Goal: Information Seeking & Learning: Learn about a topic

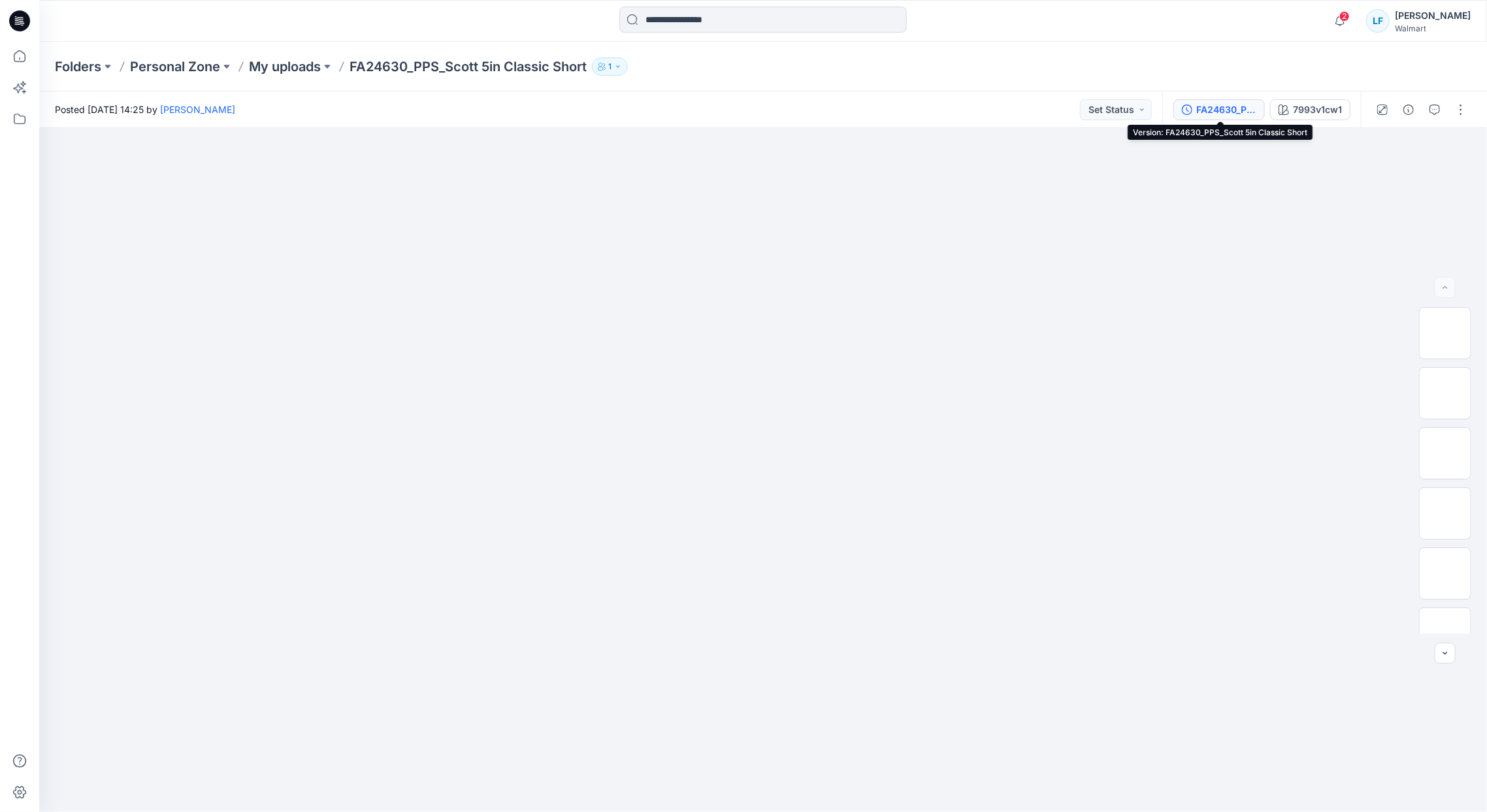
click at [1251, 113] on div "FA24630_PPS_Scott 5in Classic Short" at bounding box center [1226, 110] width 60 height 15
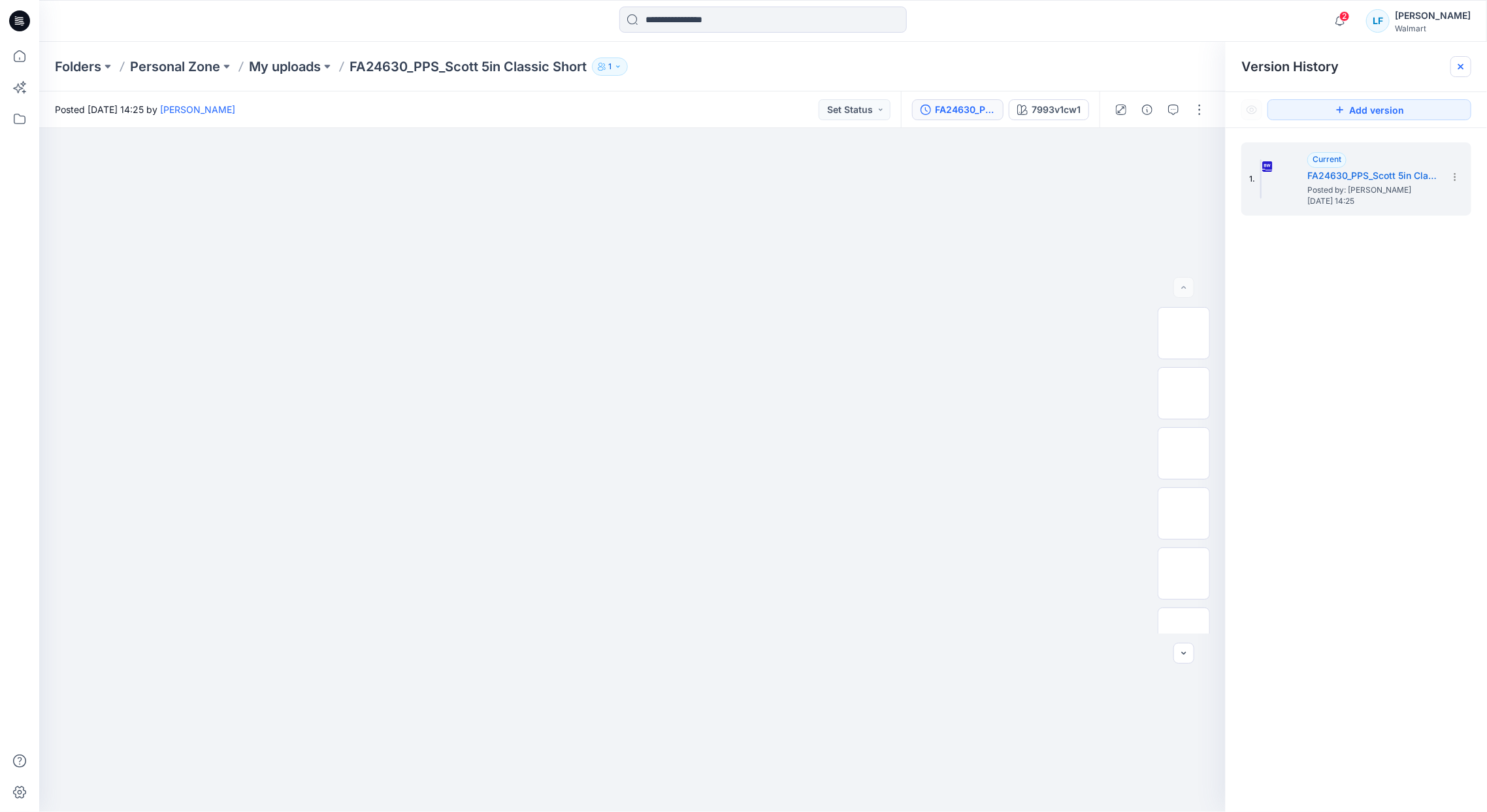
click at [1466, 60] on div at bounding box center [1461, 67] width 21 height 21
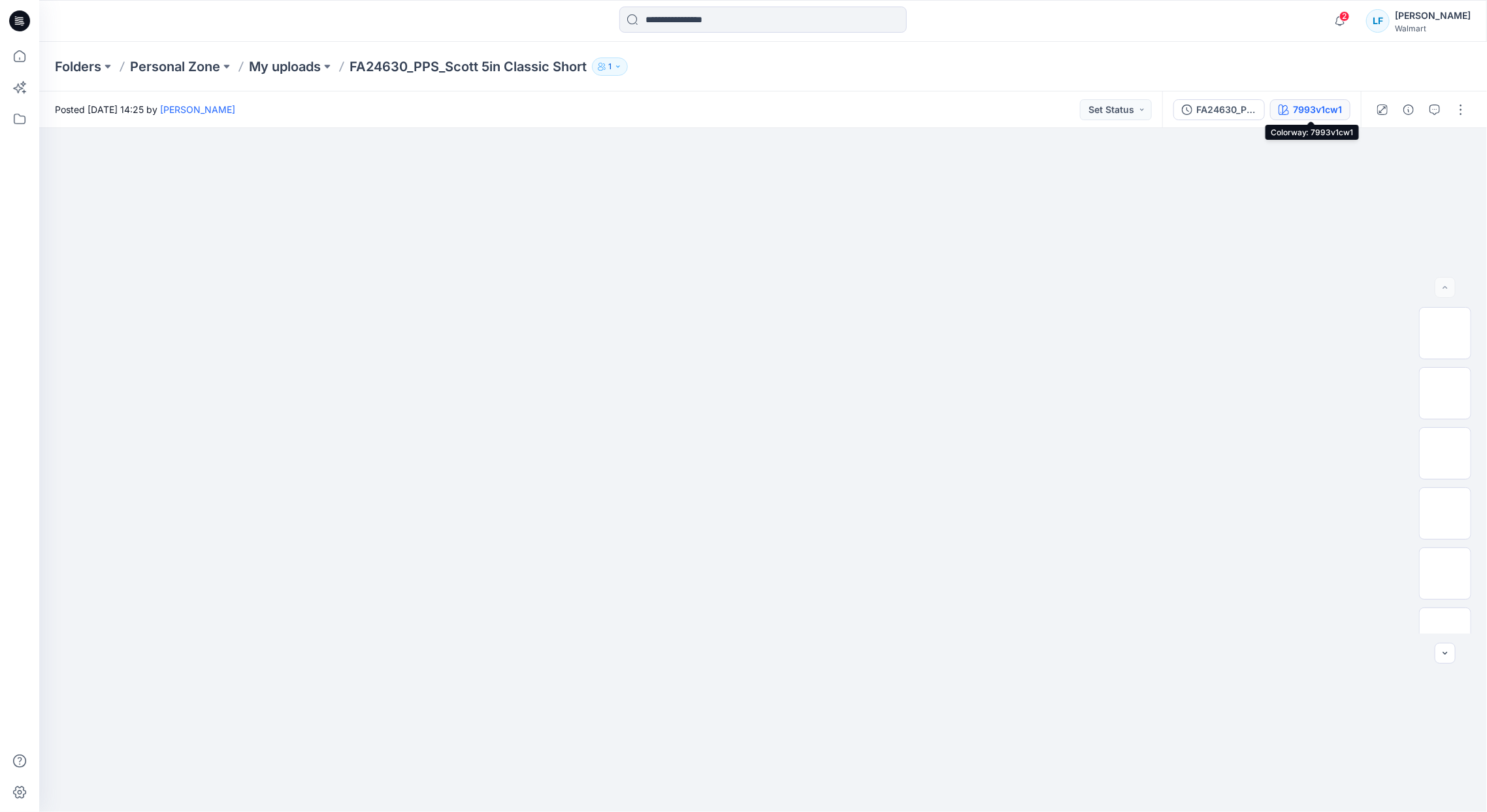
click at [1311, 114] on div "7993v1cw1" at bounding box center [1317, 110] width 49 height 15
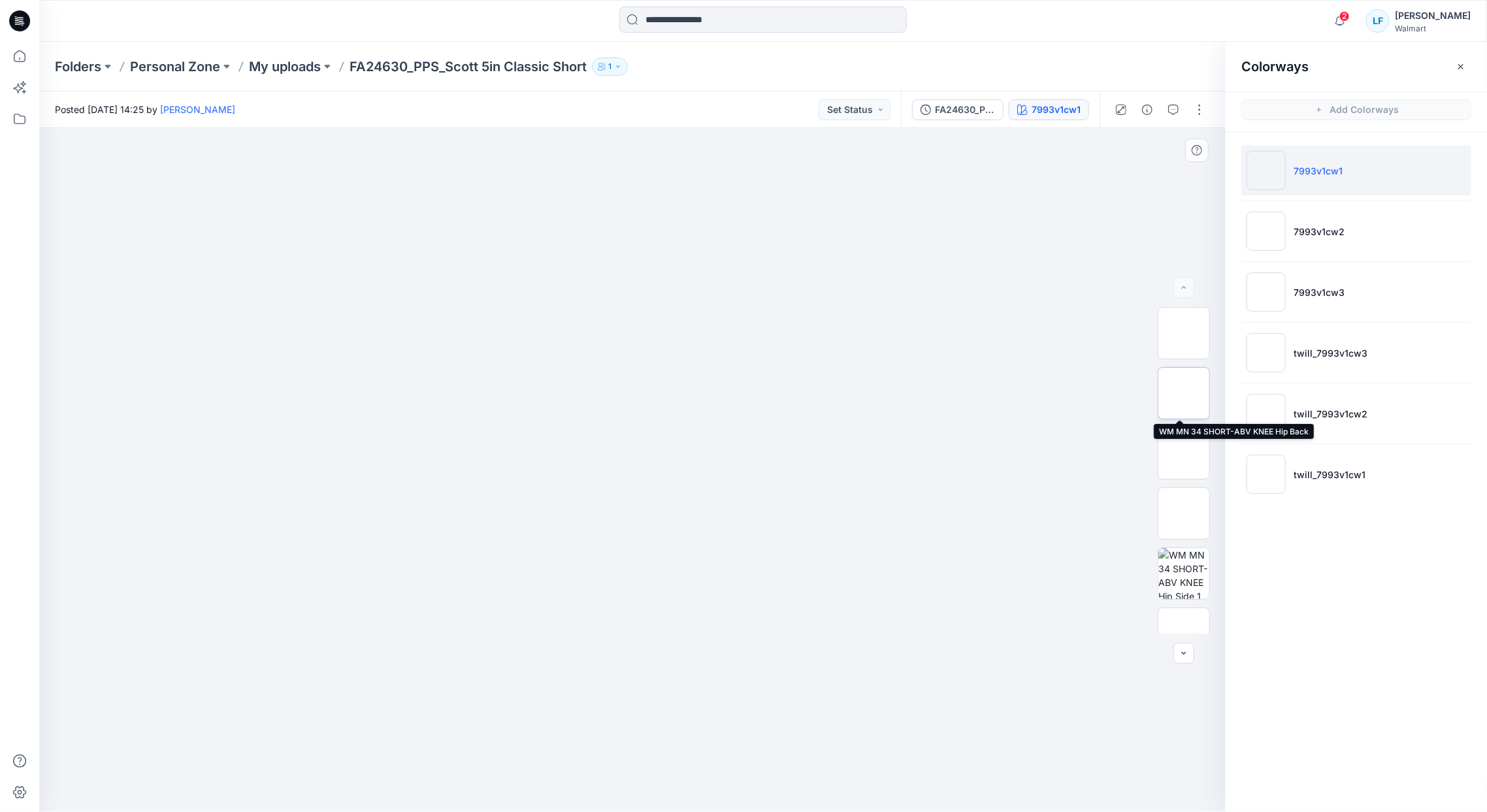
click at [1184, 393] on img at bounding box center [1184, 393] width 0 height 0
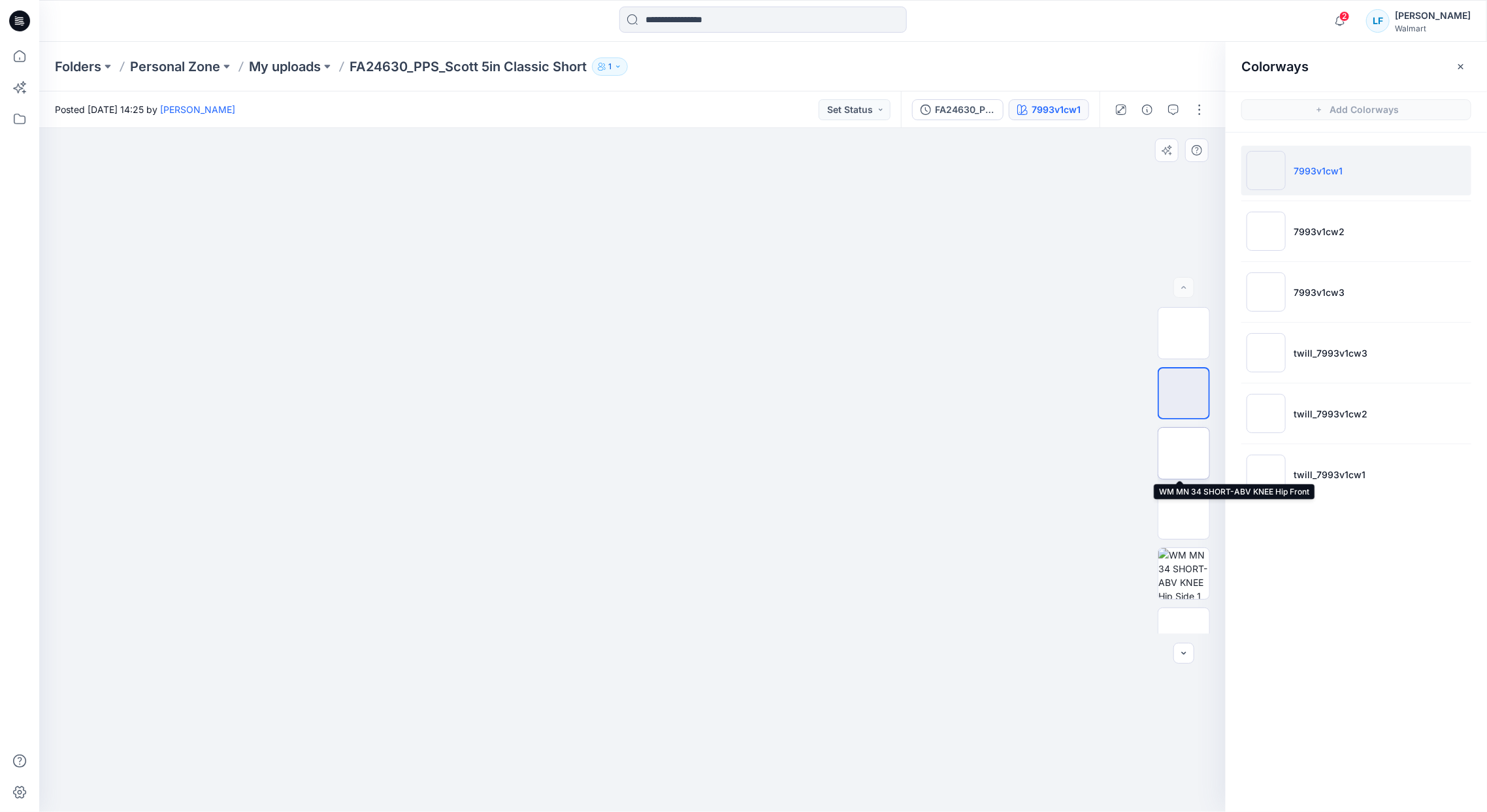
click at [1184, 454] on img at bounding box center [1184, 454] width 0 height 0
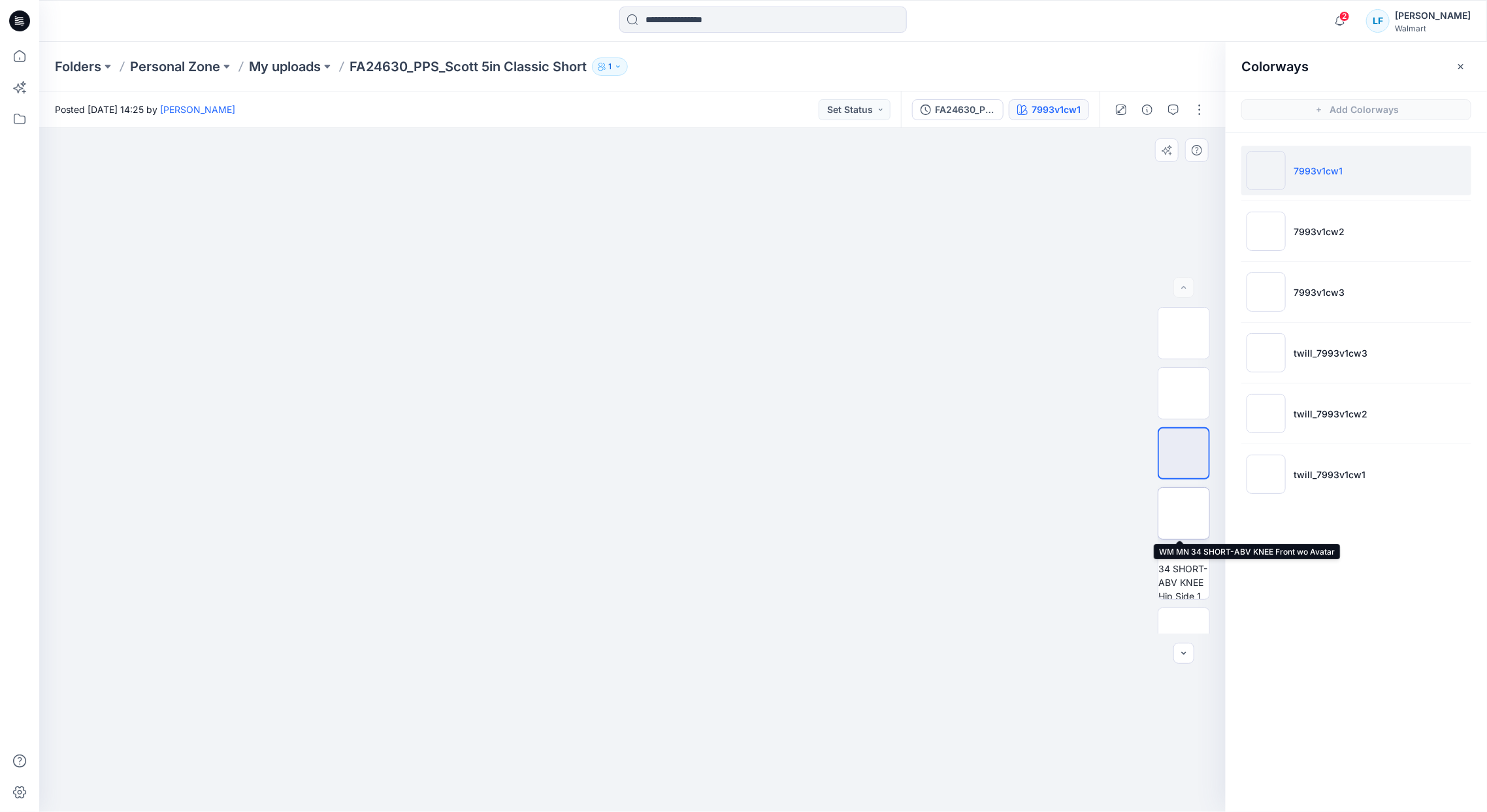
click at [1184, 514] on img at bounding box center [1184, 514] width 0 height 0
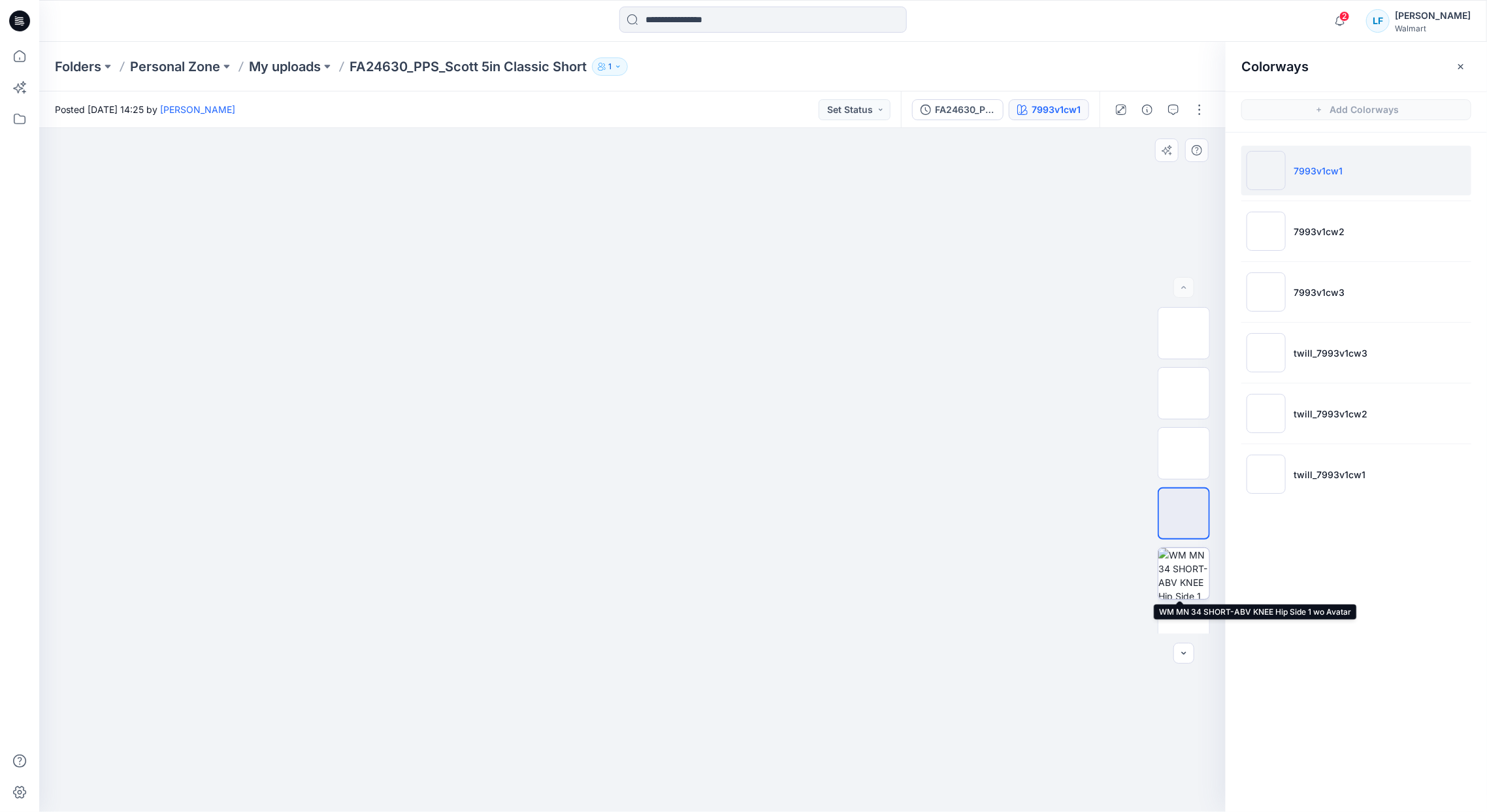
click at [1183, 578] on img at bounding box center [1184, 574] width 51 height 51
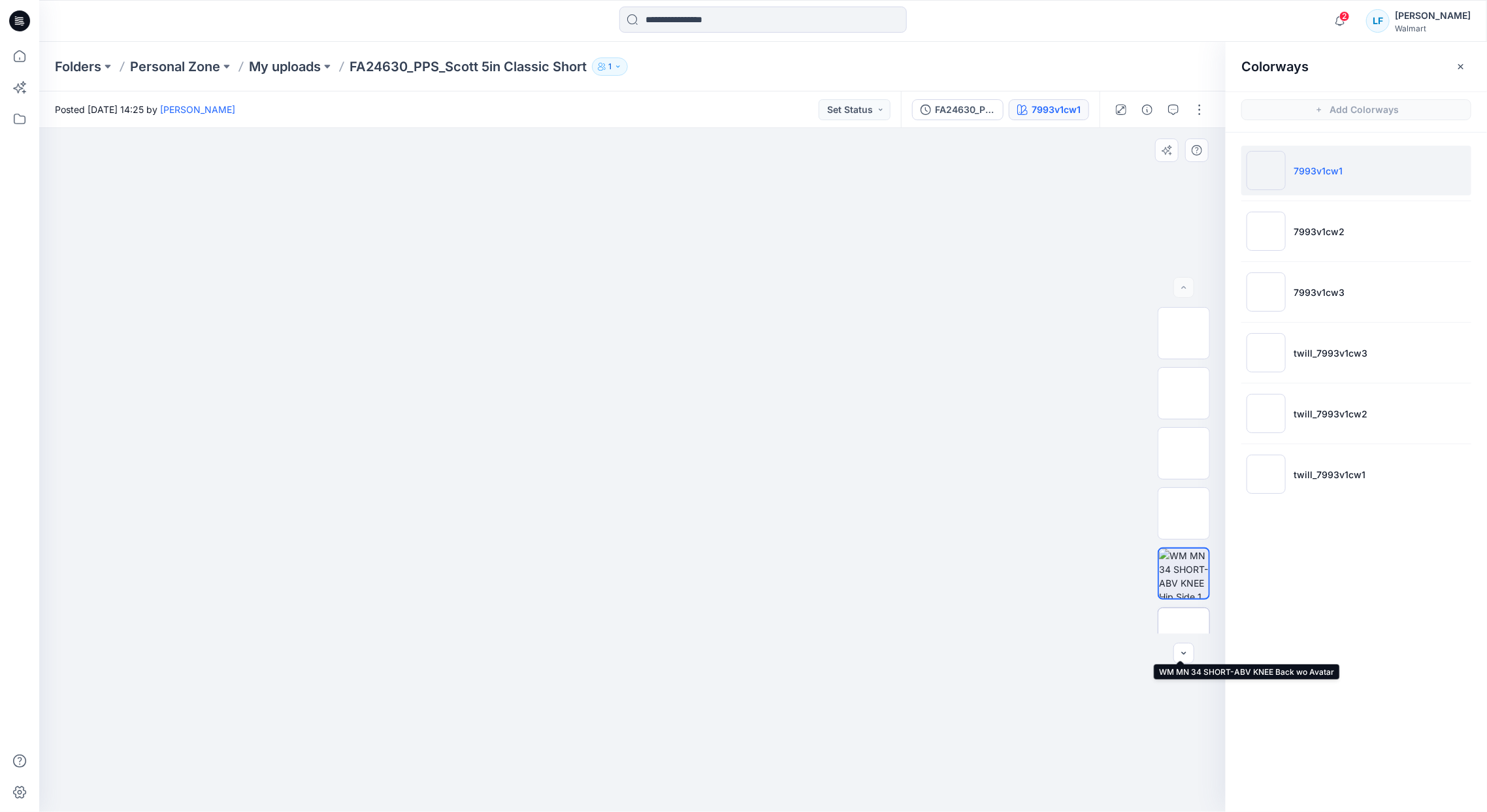
click at [1184, 634] on img at bounding box center [1184, 634] width 0 height 0
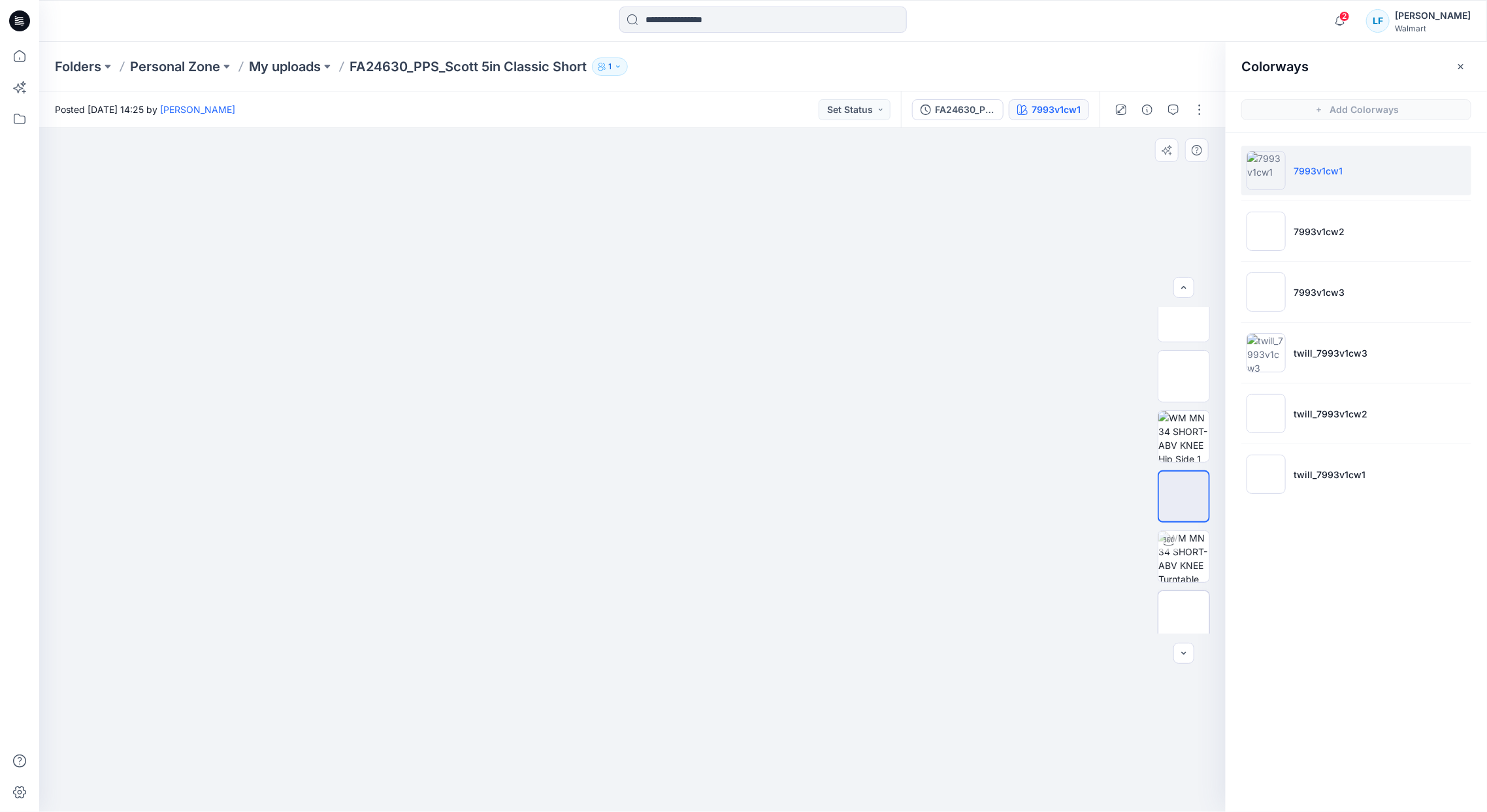
scroll to position [146, 0]
click at [1167, 554] on img at bounding box center [1184, 547] width 51 height 51
drag, startPoint x: 730, startPoint y: 470, endPoint x: 522, endPoint y: 475, distance: 208.1
click at [522, 475] on div at bounding box center [632, 470] width 1186 height 684
drag, startPoint x: 727, startPoint y: 490, endPoint x: 625, endPoint y: 520, distance: 106.3
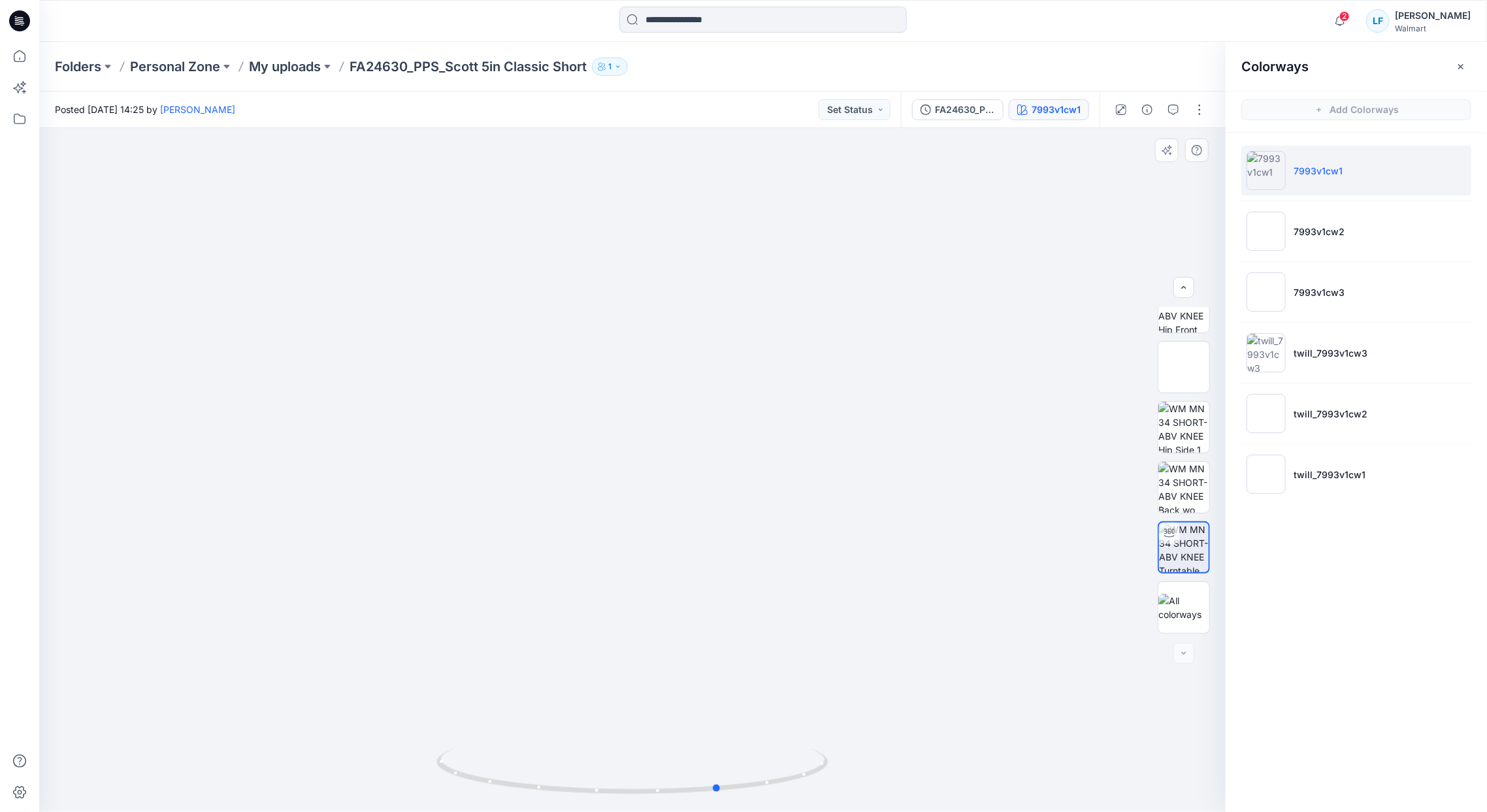
click at [625, 520] on div at bounding box center [632, 470] width 1186 height 684
drag, startPoint x: 618, startPoint y: 434, endPoint x: 732, endPoint y: 424, distance: 114.4
drag, startPoint x: 565, startPoint y: 538, endPoint x: 779, endPoint y: 538, distance: 214.0
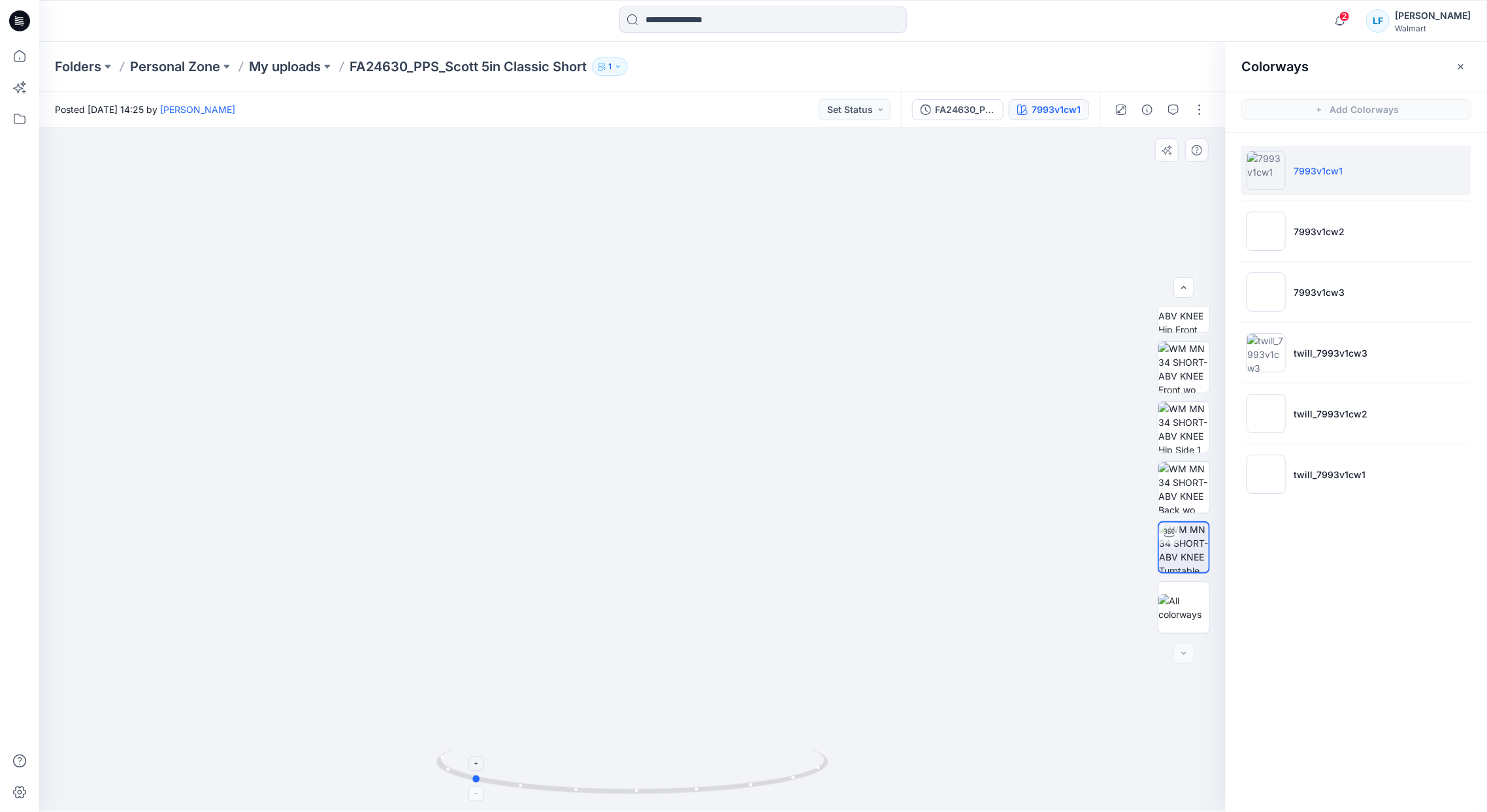
drag, startPoint x: 740, startPoint y: 797, endPoint x: 498, endPoint y: 786, distance: 242.2
click at [498, 786] on div at bounding box center [632, 778] width 392 height 65
click at [1199, 113] on button "button" at bounding box center [1199, 110] width 21 height 21
click at [1116, 29] on div at bounding box center [763, 20] width 724 height 29
drag, startPoint x: 675, startPoint y: 511, endPoint x: 1008, endPoint y: 496, distance: 333.3
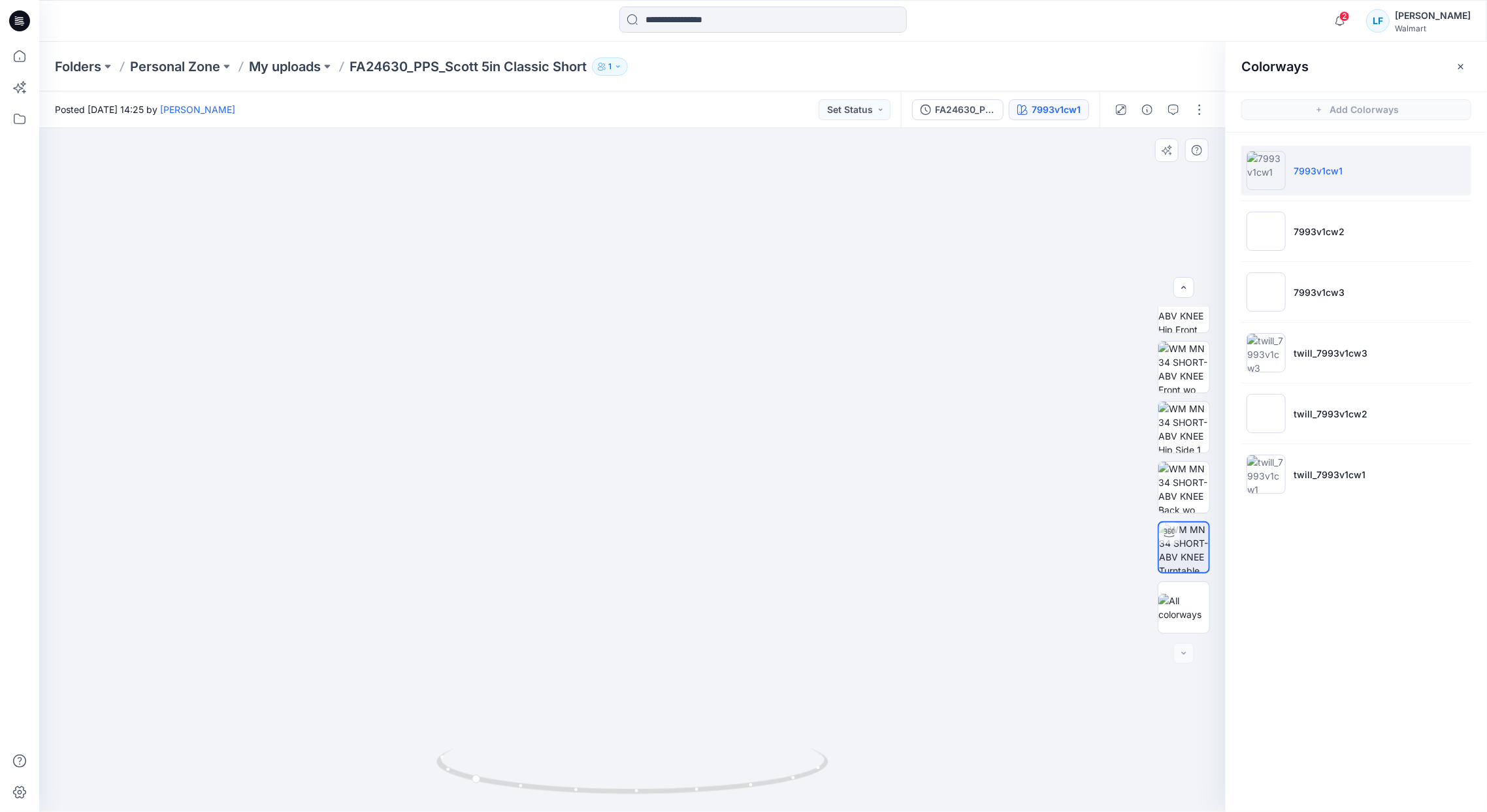
click at [1008, 496] on img at bounding box center [632, 354] width 1099 height 915
